Goal: Task Accomplishment & Management: Use online tool/utility

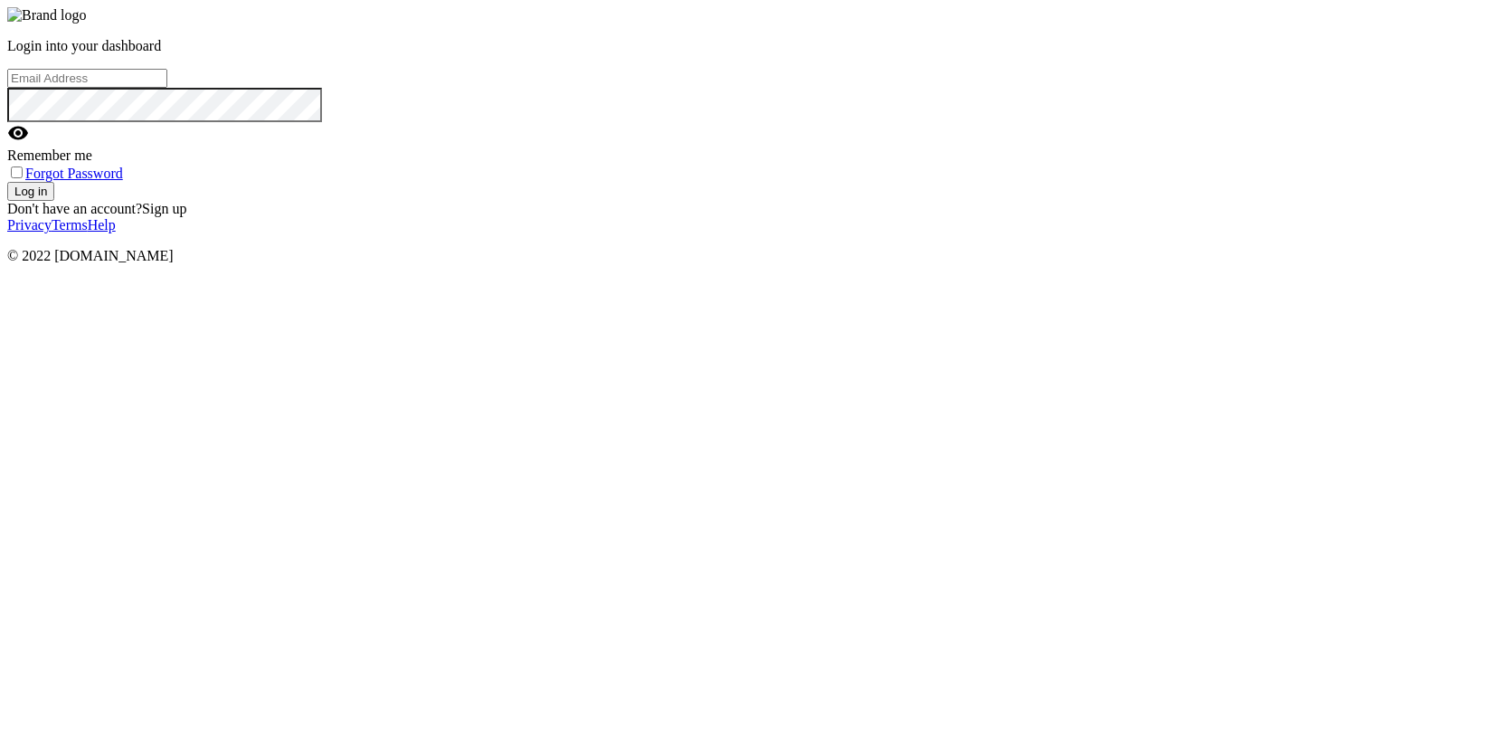
type input "[EMAIL_ADDRESS][DOMAIN_NAME]"
click at [54, 201] on button "Log in" at bounding box center [30, 191] width 47 height 19
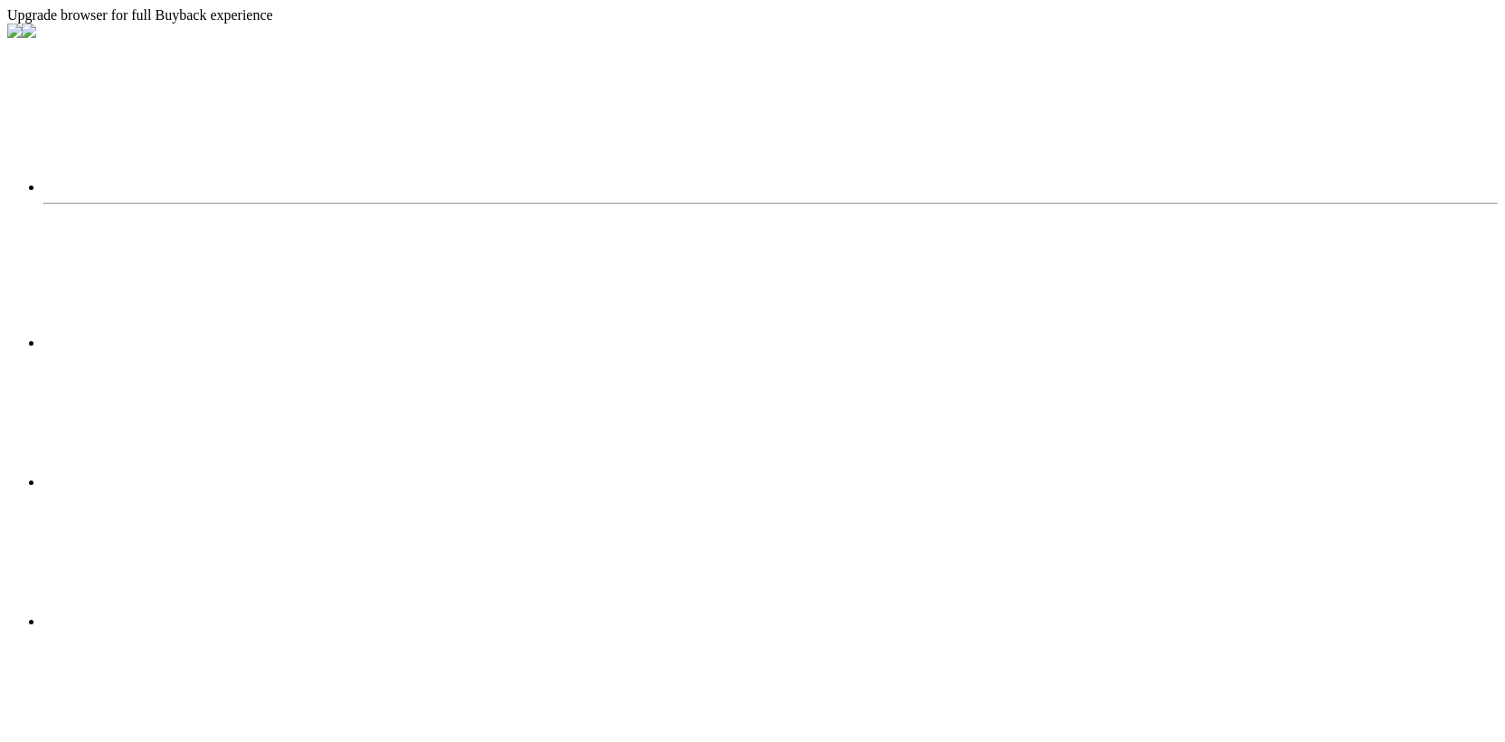
select select "2025"
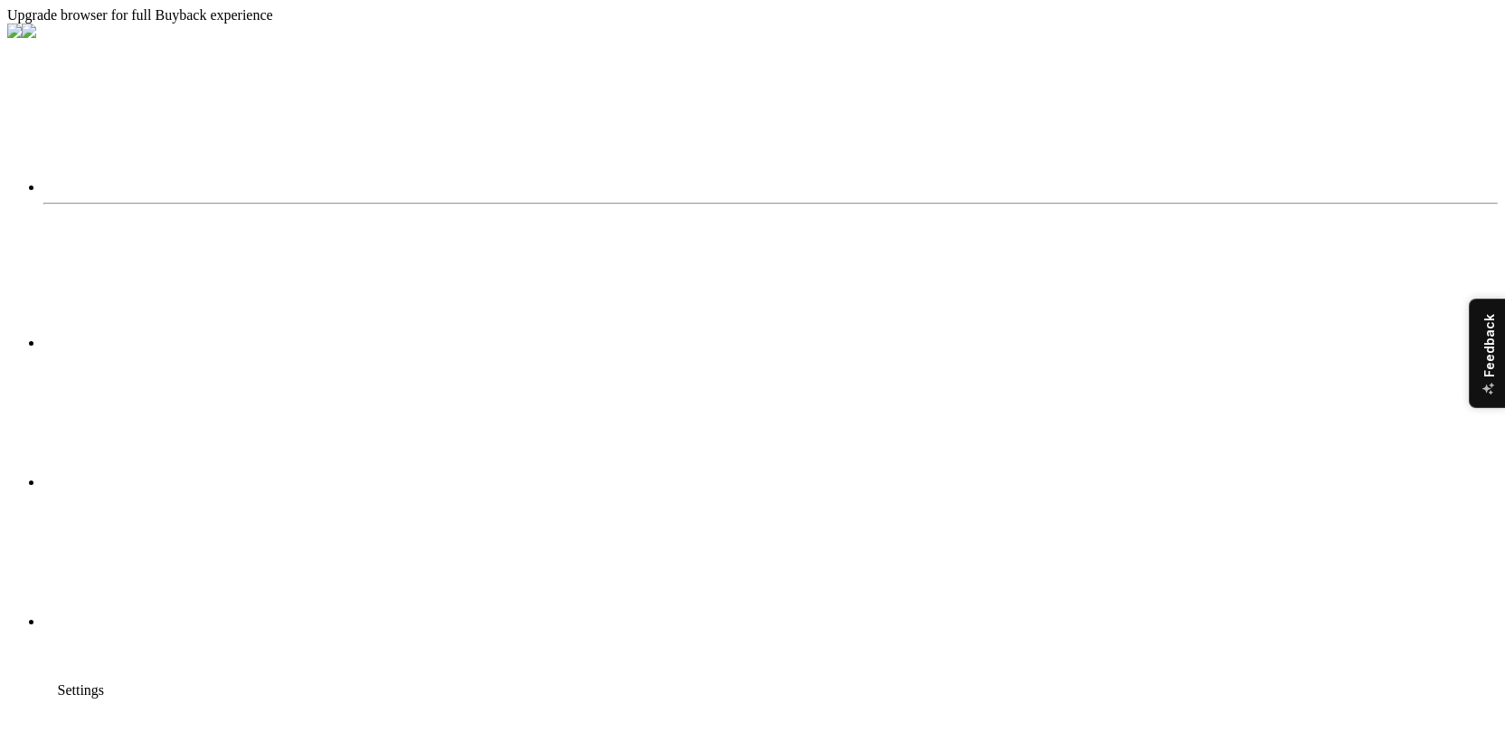
scroll to position [363, 0]
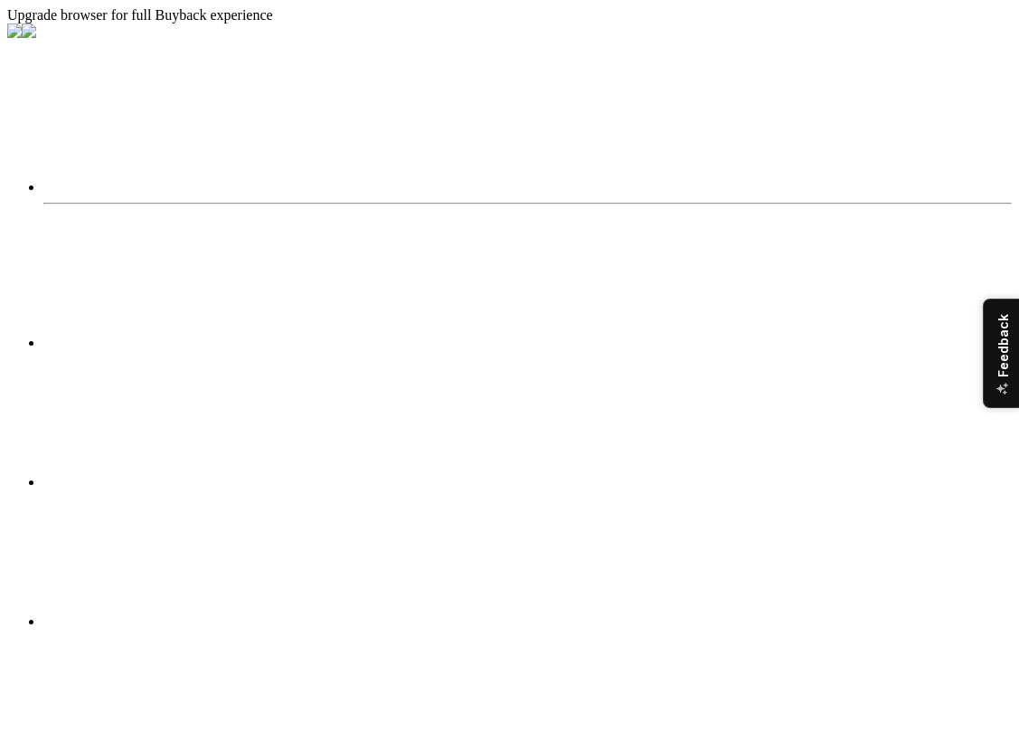
select select "2025"
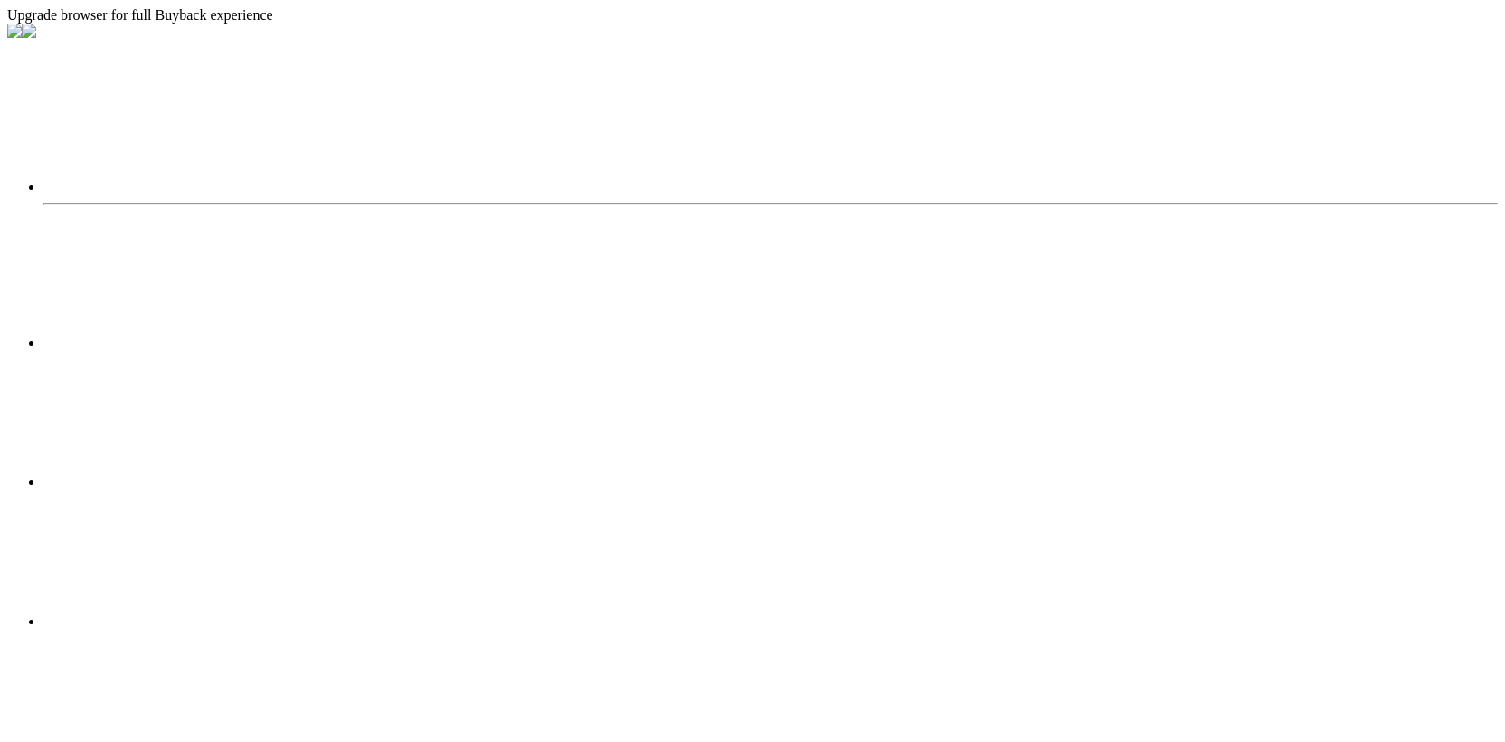
select select "2025"
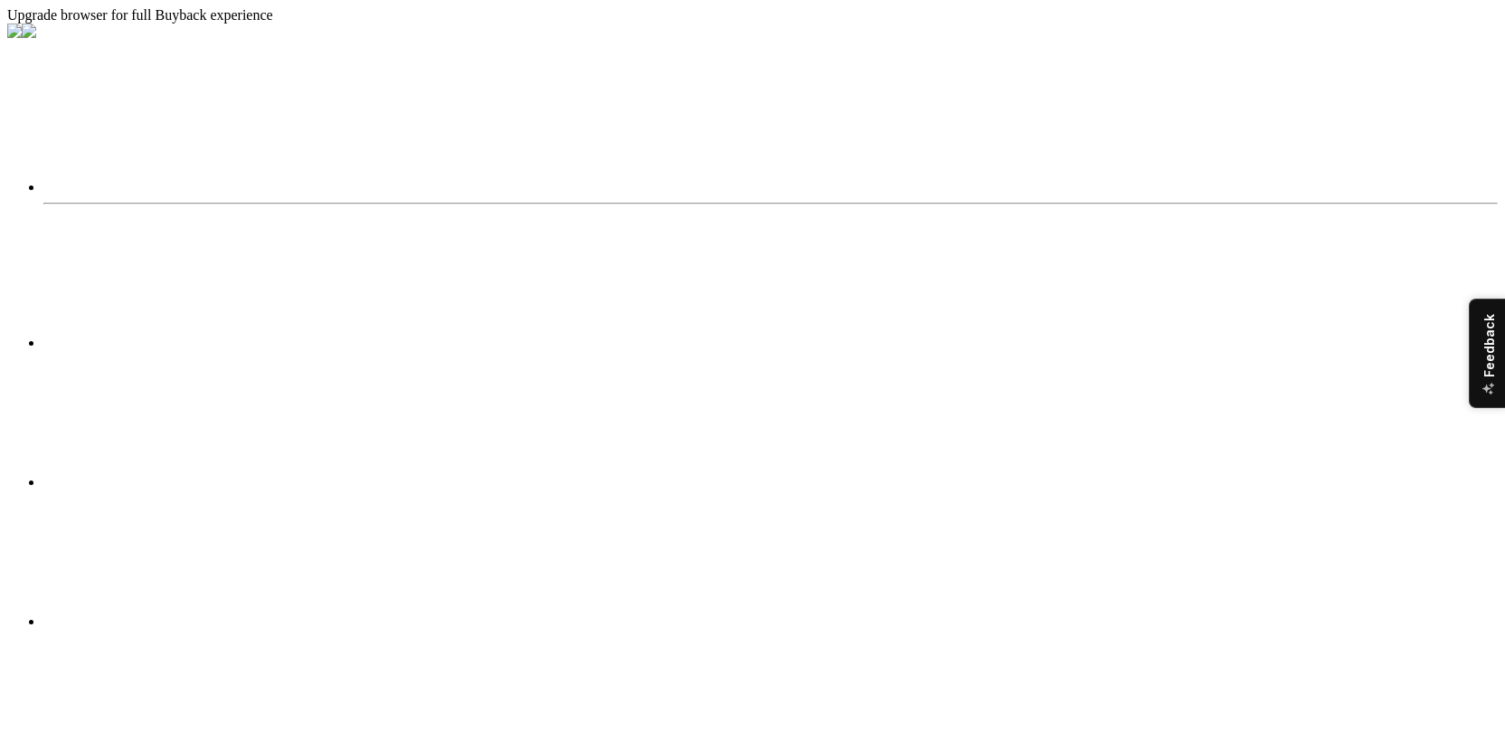
type input "iphone"
type input "asus"
type input "a"
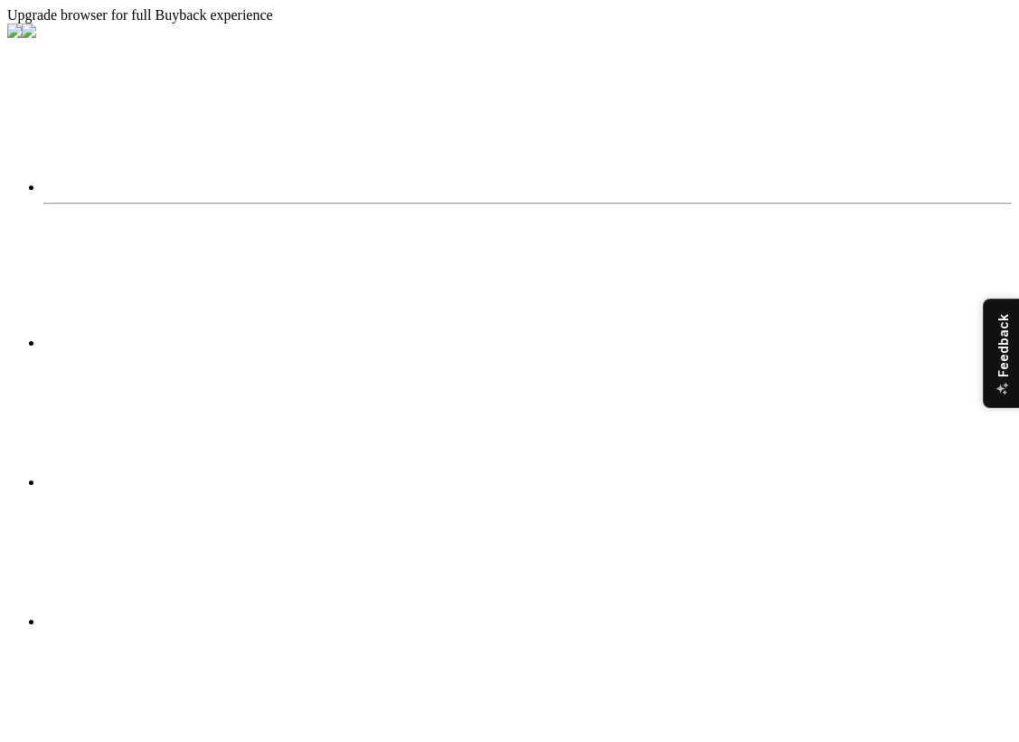
type input "asus"
select select "2025"
